Goal: Book appointment/travel/reservation

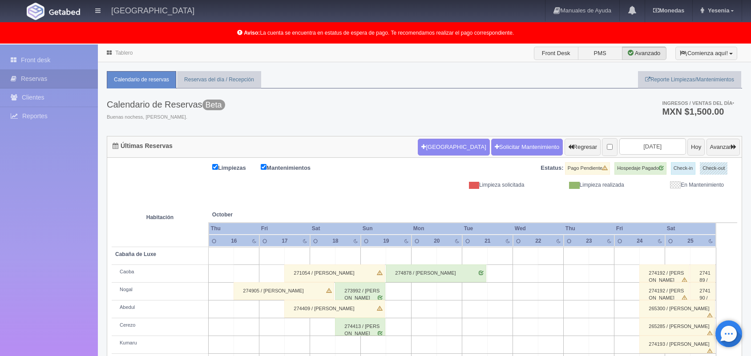
scroll to position [124, 0]
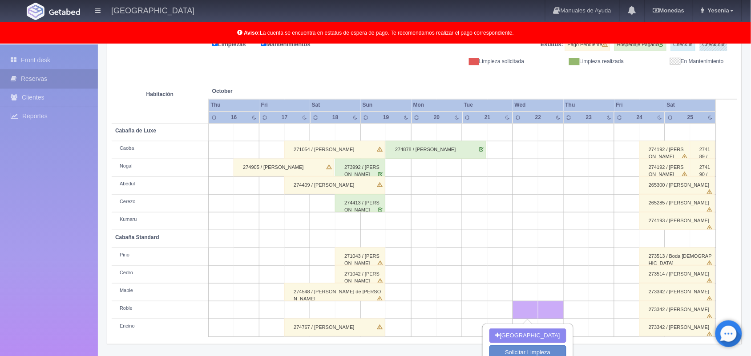
click at [245, 172] on div "274905 / [PERSON_NAME]" at bounding box center [283, 168] width 100 height 18
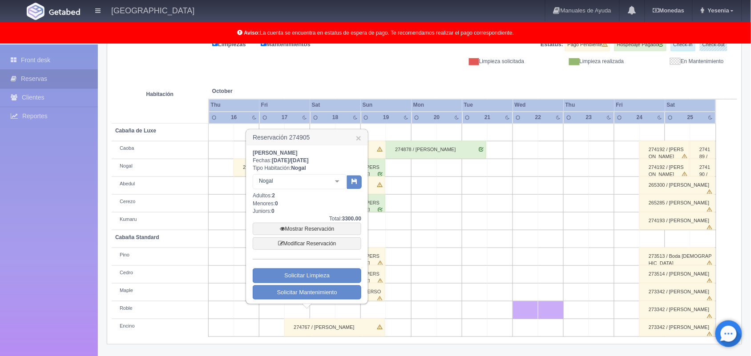
click at [227, 197] on td at bounding box center [221, 204] width 25 height 18
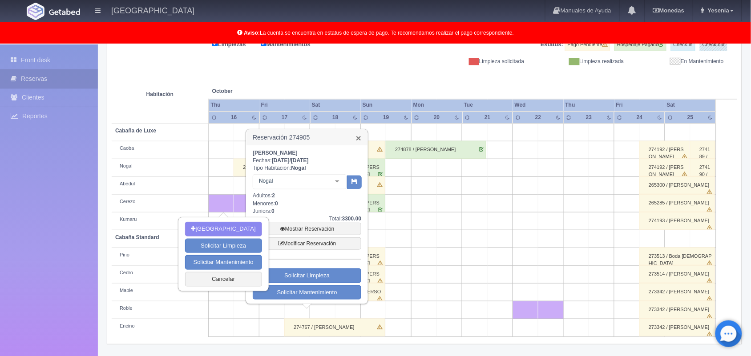
click at [359, 140] on link "×" at bounding box center [358, 137] width 5 height 9
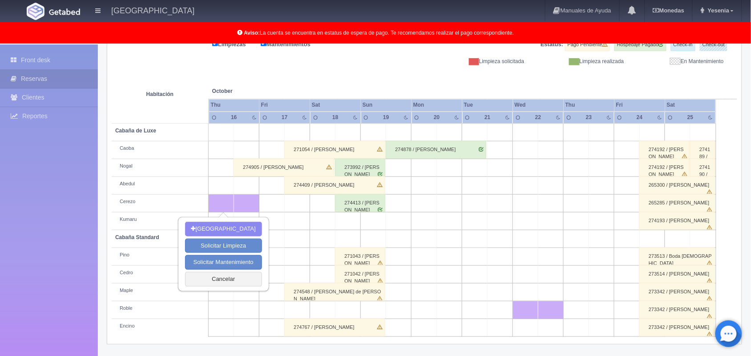
click at [287, 208] on td at bounding box center [297, 204] width 25 height 18
click at [297, 204] on td at bounding box center [297, 204] width 25 height 18
click at [268, 200] on td at bounding box center [271, 204] width 25 height 18
click at [227, 279] on button "Cancelar" at bounding box center [223, 279] width 77 height 15
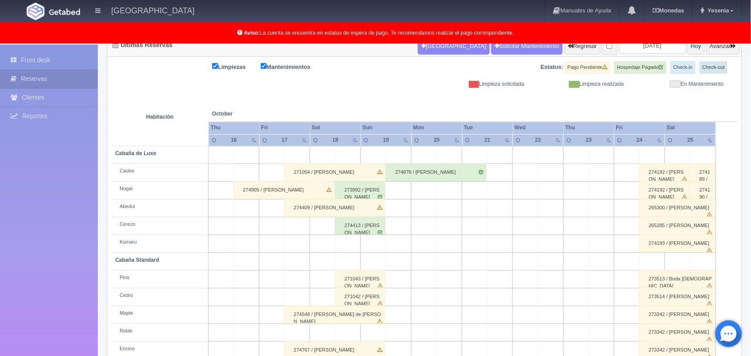
scroll to position [100, 0]
click at [750, 283] on div "Tablero Front Desk PMS Avanzado ¡Comienza aquí! Habitaciones y Reservas Limpiez…" at bounding box center [424, 161] width 653 height 435
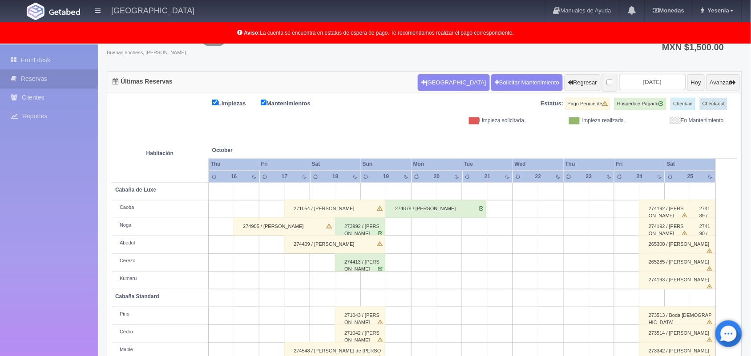
scroll to position [61, 0]
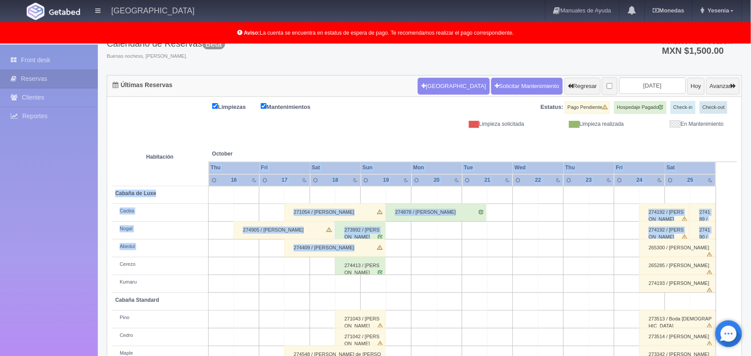
drag, startPoint x: 691, startPoint y: 147, endPoint x: 648, endPoint y: 239, distance: 100.9
click at [648, 239] on table "Habitación October Oct Thu Fri Sat Sun Mon Tue Wed Thu 16 17" at bounding box center [424, 264] width 625 height 272
click at [556, 237] on td at bounding box center [550, 231] width 25 height 18
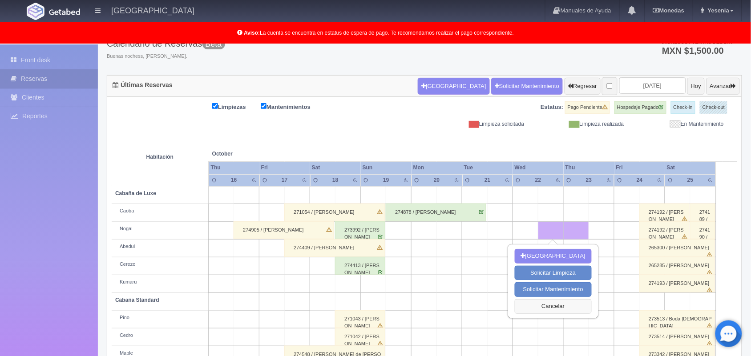
click at [547, 307] on button "Cancelar" at bounding box center [552, 306] width 77 height 15
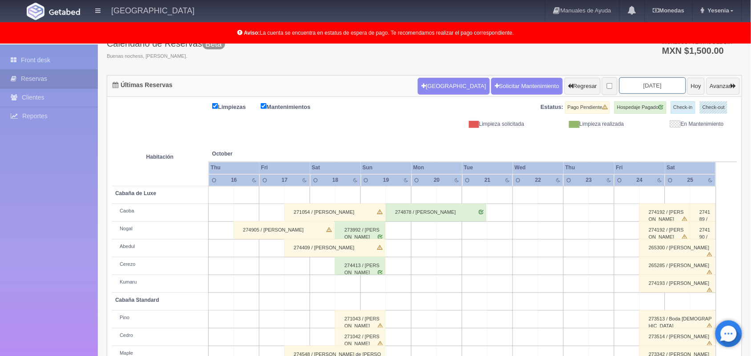
click at [659, 87] on input "[DATE]" at bounding box center [652, 85] width 67 height 16
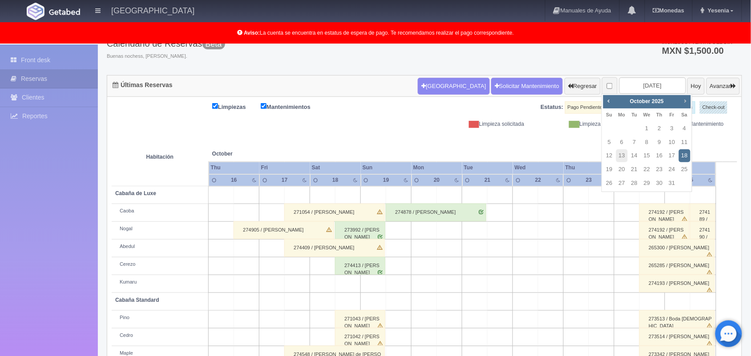
click at [683, 102] on span "Next" at bounding box center [684, 100] width 7 height 7
click at [641, 146] on link "5" at bounding box center [647, 142] width 12 height 13
type input "[DATE]"
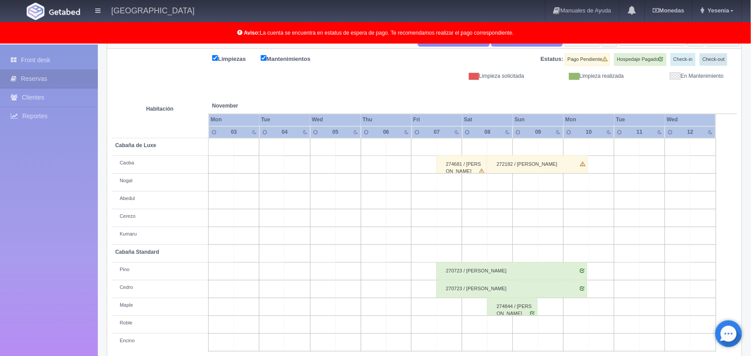
scroll to position [80, 0]
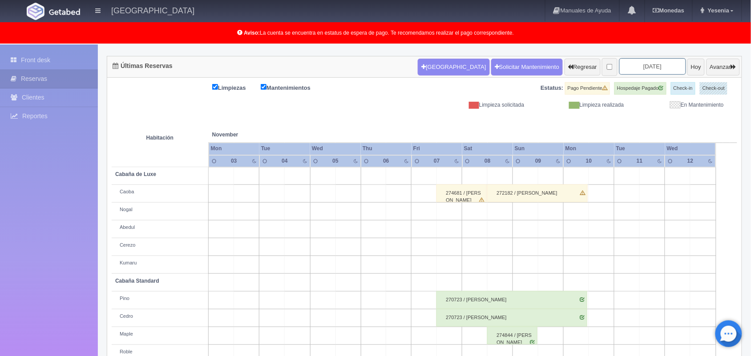
click at [649, 70] on input "[DATE]" at bounding box center [652, 66] width 67 height 16
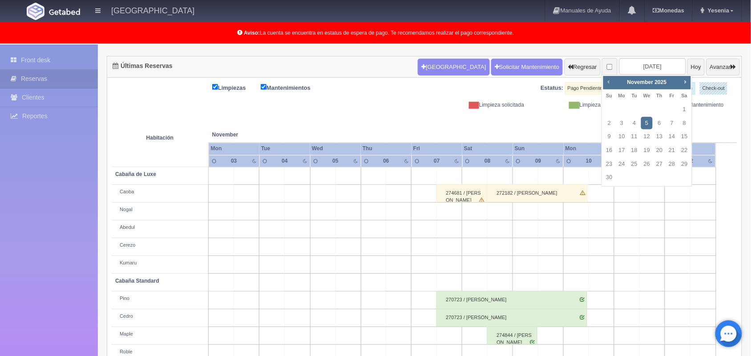
click at [604, 85] on link "Prev" at bounding box center [609, 82] width 10 height 10
click at [625, 139] on link "13" at bounding box center [622, 136] width 12 height 13
type input "2025-10-13"
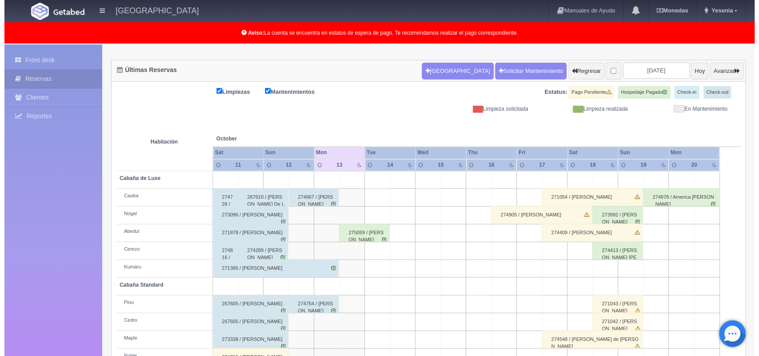
scroll to position [87, 0]
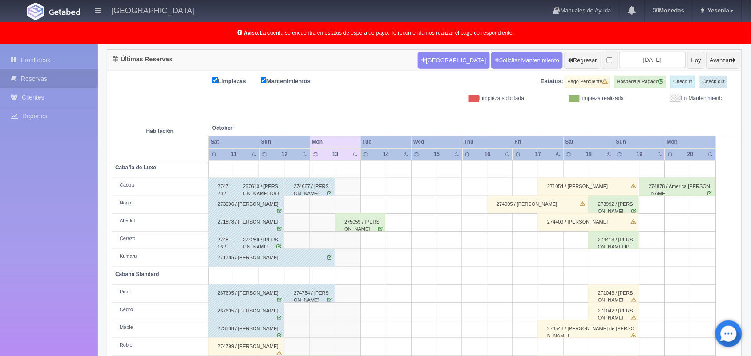
click at [350, 239] on td at bounding box center [347, 241] width 25 height 18
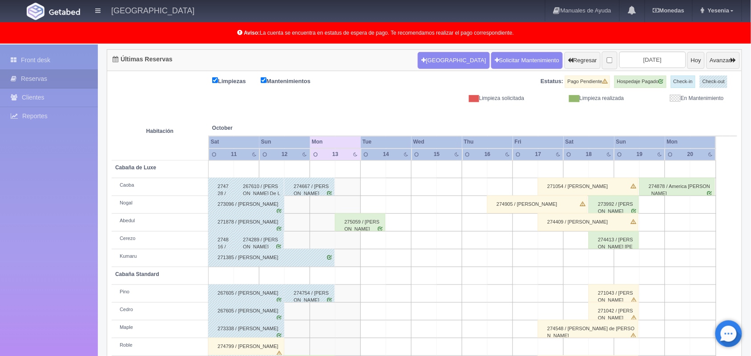
click at [350, 251] on td at bounding box center [347, 258] width 25 height 18
click at [347, 280] on td at bounding box center [347, 276] width 25 height 18
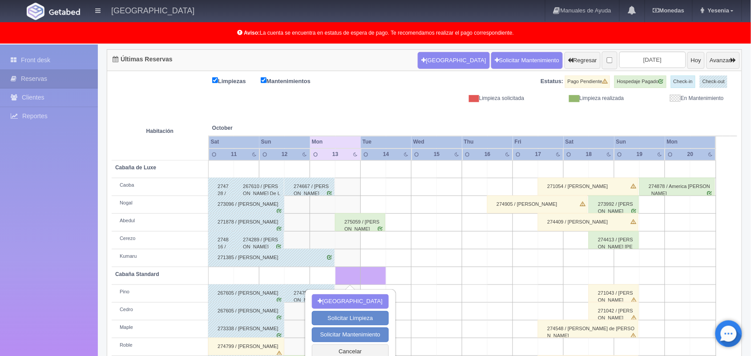
click at [353, 254] on td at bounding box center [347, 258] width 25 height 18
click at [422, 248] on td at bounding box center [423, 241] width 25 height 18
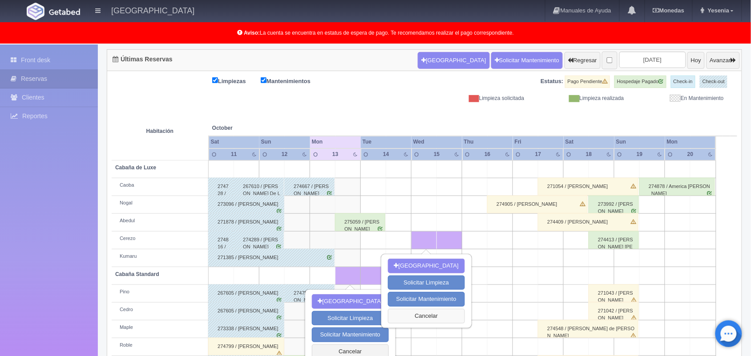
click at [423, 314] on button "Cancelar" at bounding box center [426, 316] width 77 height 15
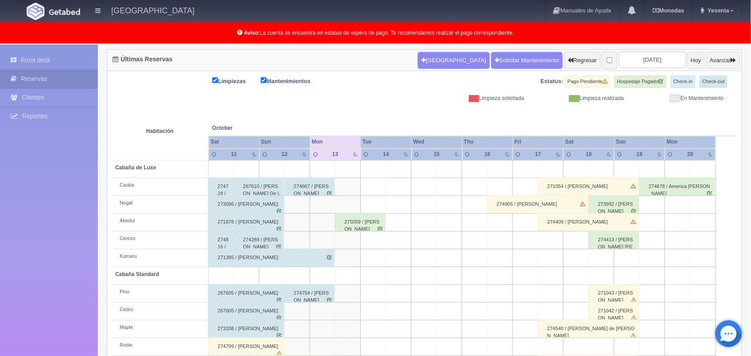
click at [350, 242] on td at bounding box center [347, 241] width 25 height 18
click at [372, 242] on td at bounding box center [373, 241] width 25 height 18
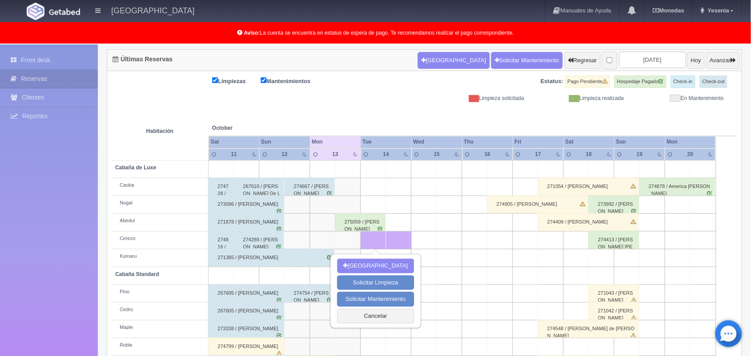
click at [390, 242] on td at bounding box center [398, 241] width 25 height 18
click at [410, 244] on td at bounding box center [398, 241] width 25 height 18
click at [365, 267] on button "[GEOGRAPHIC_DATA]" at bounding box center [375, 266] width 77 height 15
type input "14-10-2025"
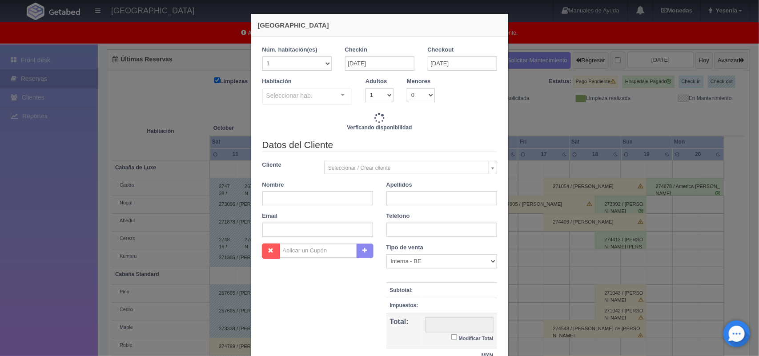
checkbox input "false"
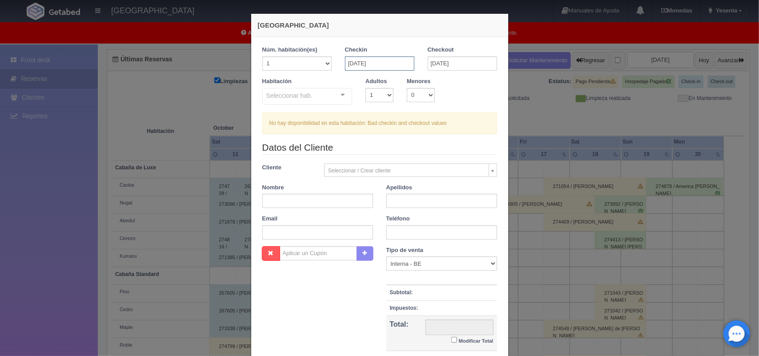
click at [388, 60] on input "14-10-2025" at bounding box center [379, 63] width 69 height 14
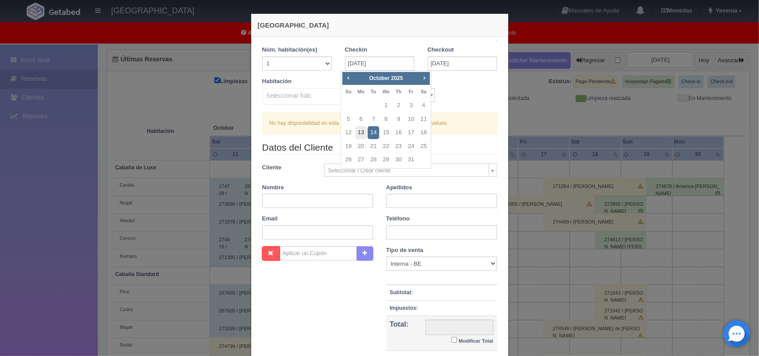
click at [361, 129] on link "13" at bounding box center [361, 132] width 12 height 13
type input "13-10-2025"
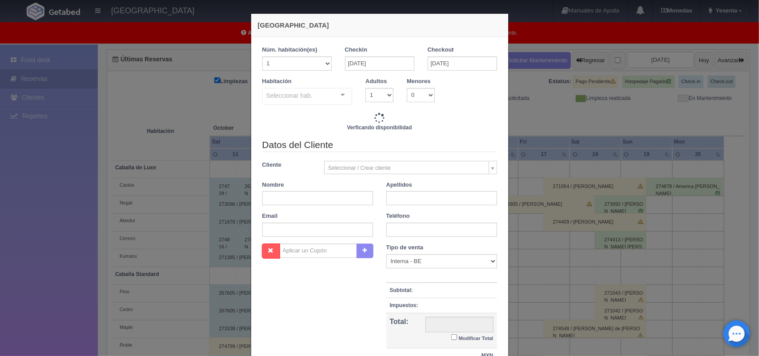
checkbox input "false"
type input "1500.00"
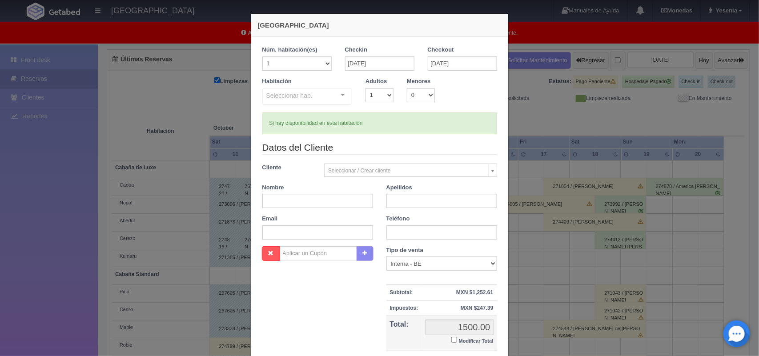
checkbox input "false"
click at [311, 199] on input "text" at bounding box center [317, 201] width 111 height 14
type input "horacio"
click at [408, 197] on input "text" at bounding box center [441, 201] width 111 height 14
type input "valladares"
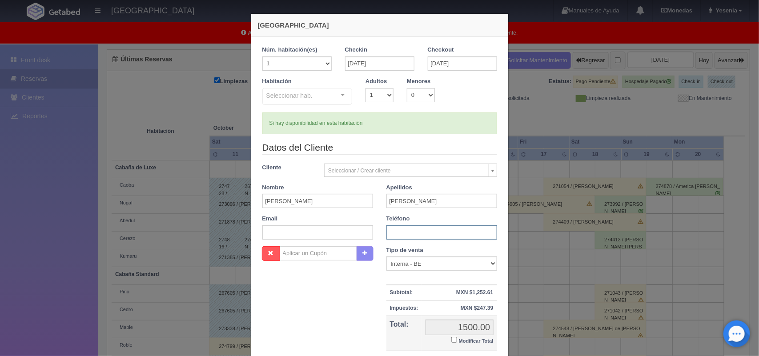
click at [408, 233] on input "text" at bounding box center [441, 232] width 111 height 14
type input "5617552662"
click at [452, 339] on input "Modificar Total" at bounding box center [454, 340] width 6 height 6
checkbox input "true"
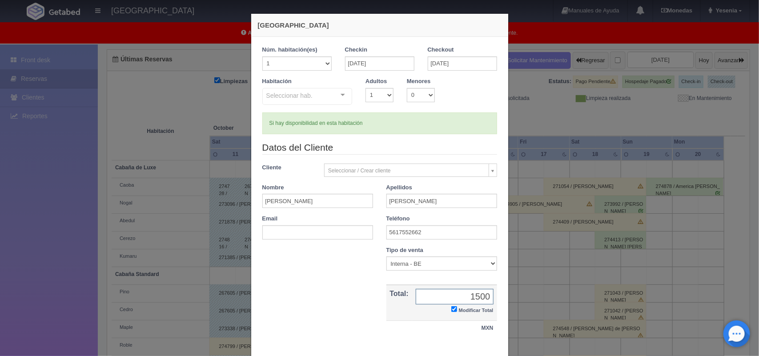
type input "1500"
click at [557, 301] on div "Nueva Reserva 1 Núm. habitación(es) 1 2 3 4 5 6 7 8 9 10 11 12 13 14 15 16 17 1…" at bounding box center [379, 178] width 759 height 356
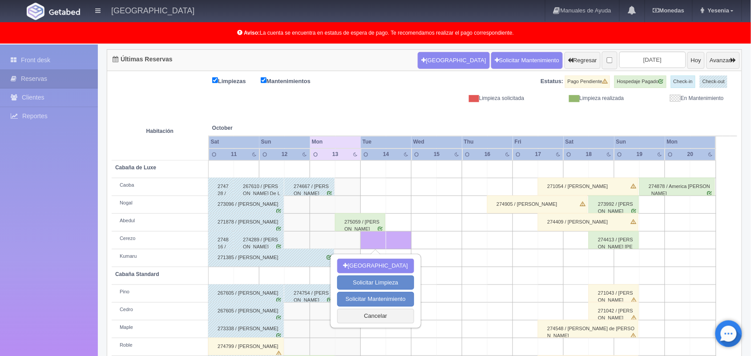
click at [399, 258] on div "Nueva Reserva Solicitar Limpieza Solicitar Mantenimiento Cancelar" at bounding box center [375, 291] width 89 height 72
click at [398, 260] on button "[GEOGRAPHIC_DATA]" at bounding box center [375, 266] width 77 height 15
type input "14-10-2025"
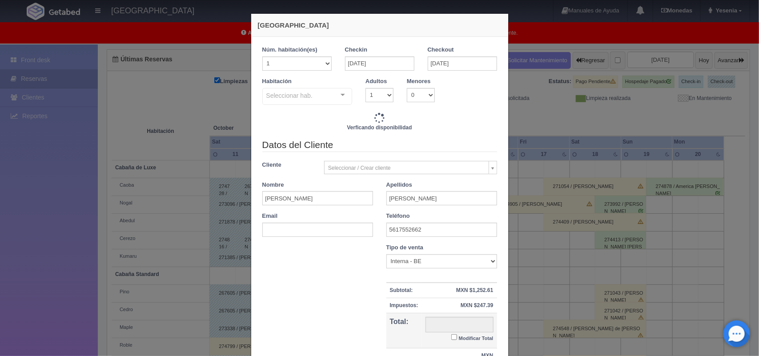
checkbox input "false"
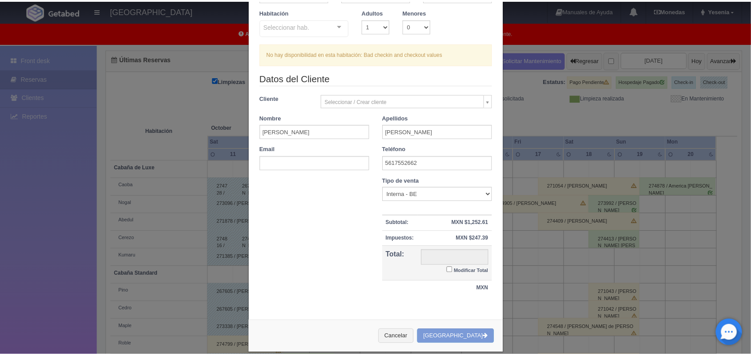
scroll to position [81, 0]
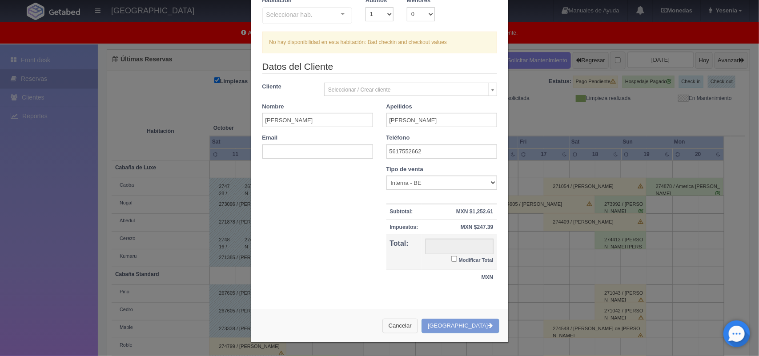
click at [417, 328] on button "Cancelar" at bounding box center [400, 326] width 36 height 15
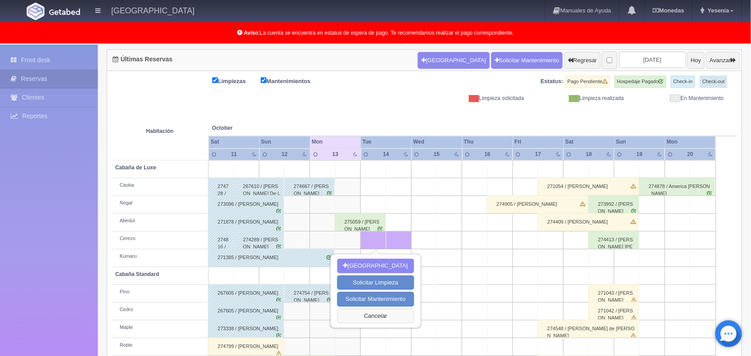
click at [388, 316] on button "Cancelar" at bounding box center [375, 316] width 77 height 15
